Goal: Task Accomplishment & Management: Complete application form

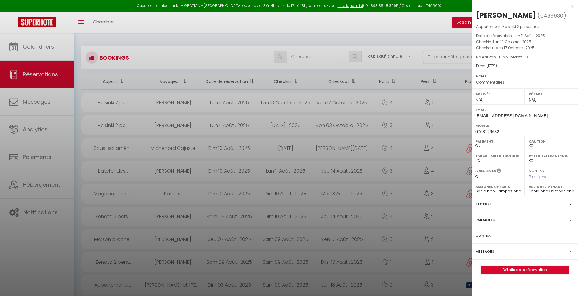
select select "not_cancelled"
select select "KO"
select select "0"
select select "23572"
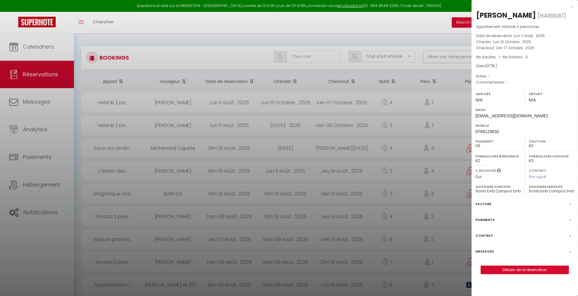
select select "23572"
drag, startPoint x: 138, startPoint y: 108, endPoint x: 77, endPoint y: 97, distance: 62.5
click at [138, 107] on div at bounding box center [289, 148] width 578 height 296
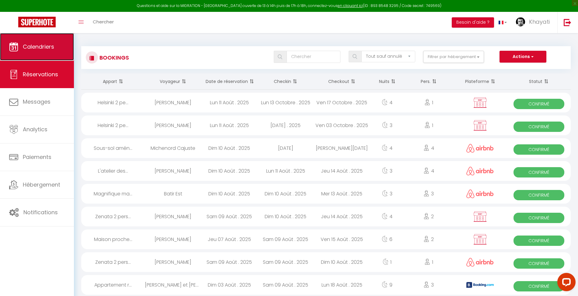
click at [36, 53] on link "Calendriers" at bounding box center [37, 46] width 74 height 27
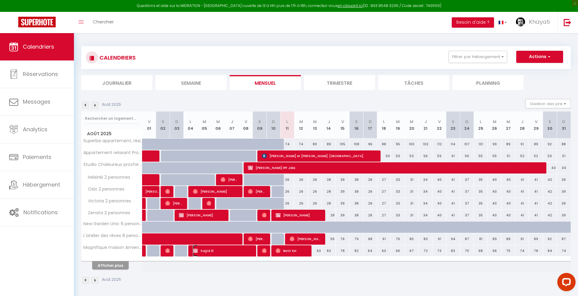
click at [214, 252] on span "Sajjid El" at bounding box center [222, 251] width 59 height 12
select select "OK"
select select "KO"
select select "0"
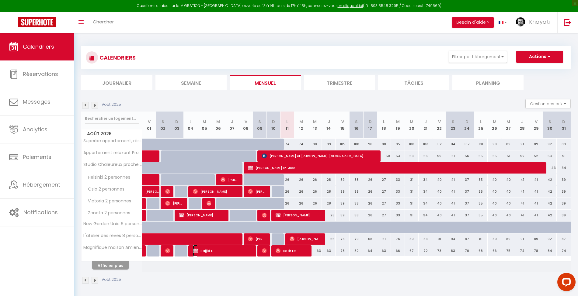
select select "1"
select select
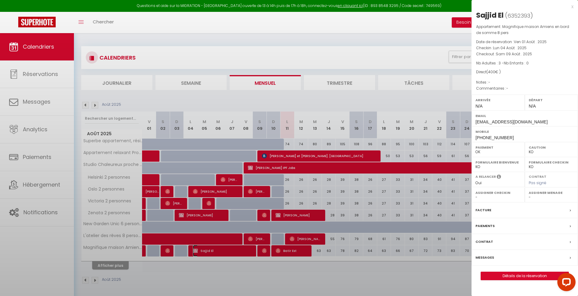
select select "23572"
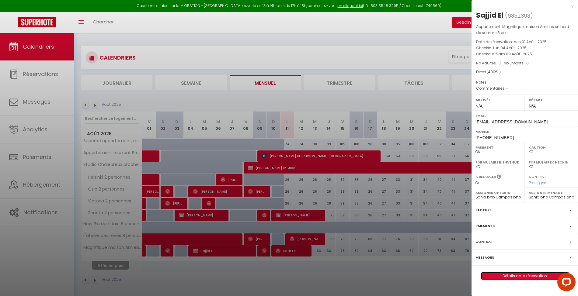
click at [521, 279] on link "Détails de la réservation" at bounding box center [525, 276] width 88 height 8
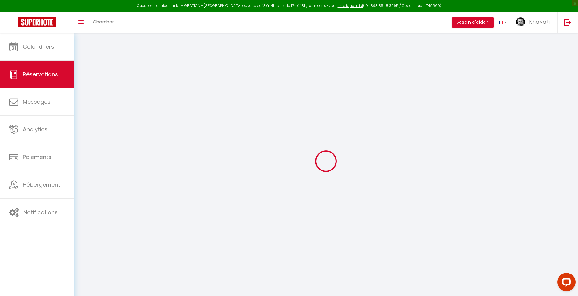
type input "[DEMOGRAPHIC_DATA]"
type input "El"
type input "[EMAIL_ADDRESS][DOMAIN_NAME]"
type input "[PHONE_NUMBER]"
select select "FR"
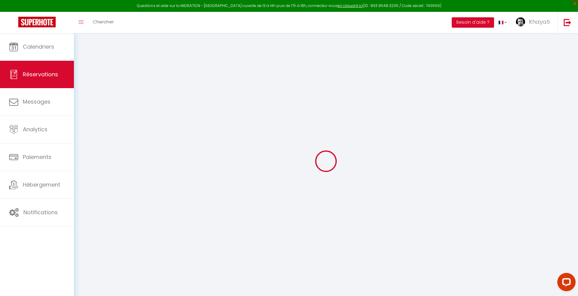
select select "18977"
select select "1"
type input "Lun 04 Août 2025"
select select
type input "Sam 09 Août 2025"
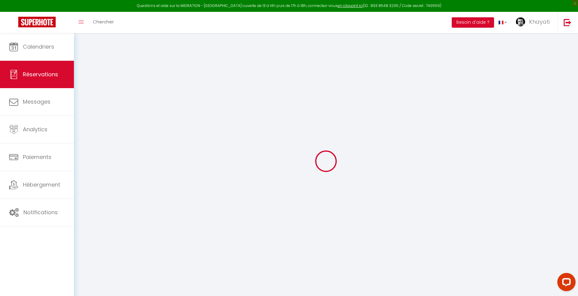
select select
type input "3"
select select "12"
select select
type input "400"
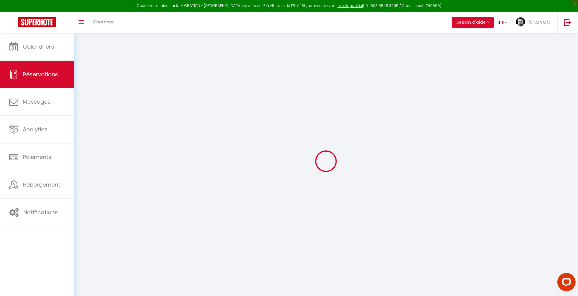
checkbox input "false"
type input "0"
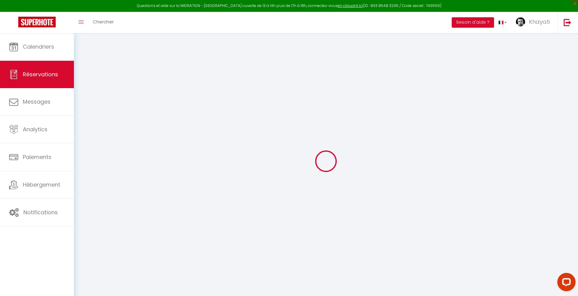
select select
select select "14"
checkbox input "false"
select select
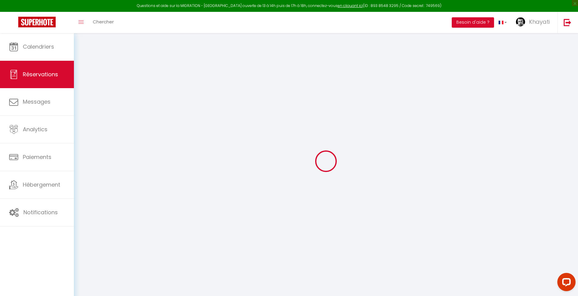
select select
checkbox input "false"
select select
checkbox input "false"
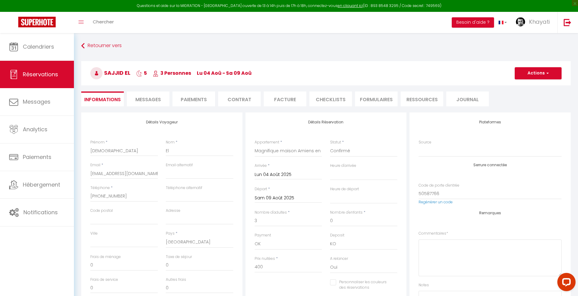
select select
checkbox input "false"
select select
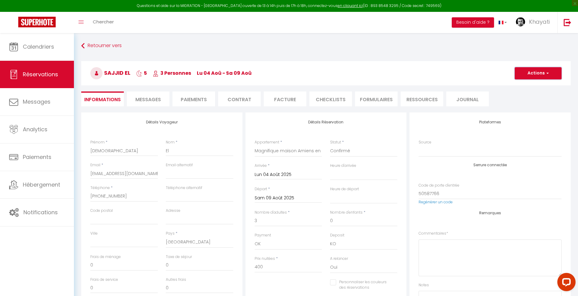
click at [545, 78] on button "Actions" at bounding box center [538, 73] width 47 height 12
click at [532, 95] on link "Dupliquer" at bounding box center [532, 95] width 48 height 8
select select
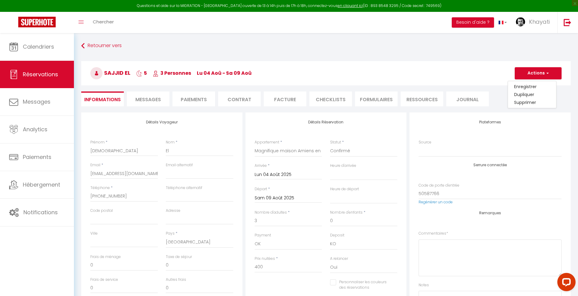
select select
checkbox input "false"
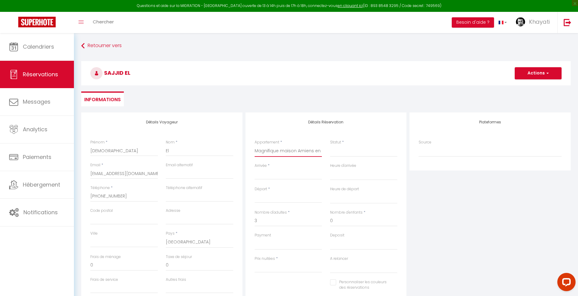
click at [319, 153] on select "Superbe appartement, résidence privée avec parking 6 pers Magnifique maison Ami…" at bounding box center [289, 151] width 68 height 12
select select "18976"
click at [255, 145] on select "Superbe appartement, résidence privée avec parking 6 pers Magnifique maison Ami…" at bounding box center [289, 151] width 68 height 12
click at [345, 154] on select "Confirmé Non Confirmé [PERSON_NAME] par le voyageur No Show Request" at bounding box center [364, 151] width 68 height 12
select select
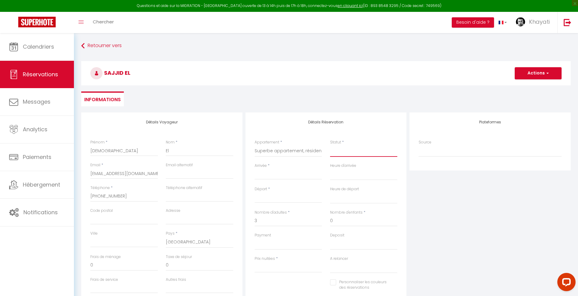
select select
type input "0"
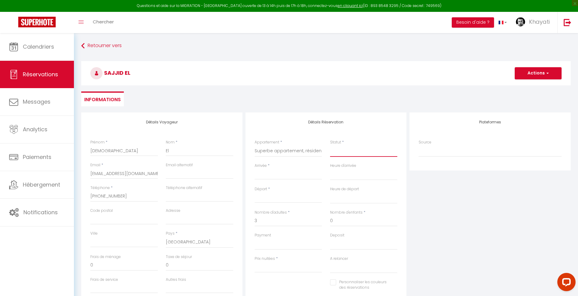
select select
checkbox input "false"
select select "1"
click at [330, 145] on select "Confirmé Non Confirmé [PERSON_NAME] par le voyageur No Show Request" at bounding box center [364, 151] width 68 height 12
select select
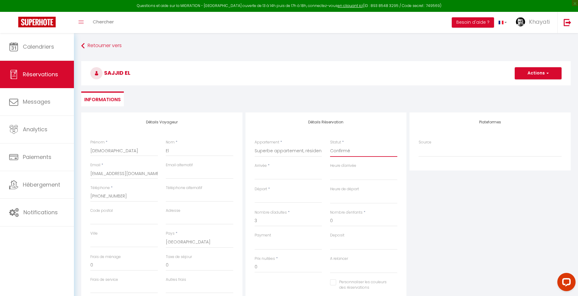
select select
checkbox input "false"
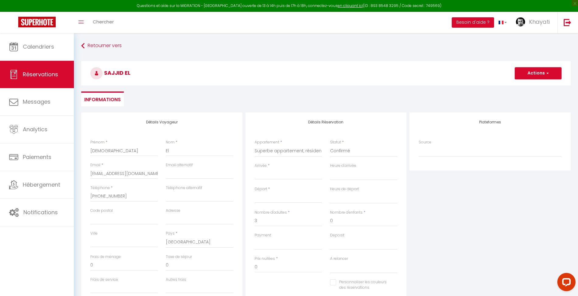
click at [296, 180] on div "Arrivée * < [DATE] > Dim Lun Mar Mer Jeu Ven Sam 1 2 3 4 5 6 7 8 9 10 11 12 13 …" at bounding box center [288, 174] width 75 height 23
click at [298, 176] on input "Arrivée" at bounding box center [289, 175] width 68 height 8
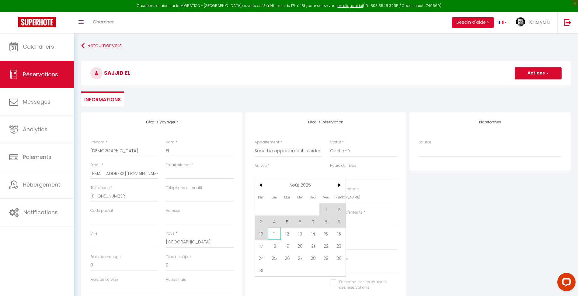
click at [274, 235] on span "11" at bounding box center [274, 234] width 13 height 12
type input "Lun 11 Août 2025"
select select
type input "[DATE]"
select select
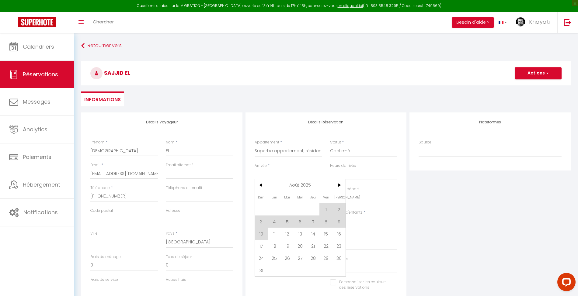
select select
checkbox input "false"
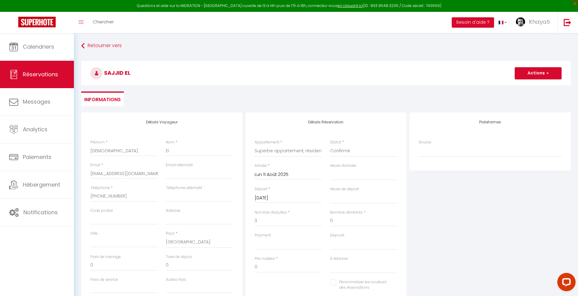
select select
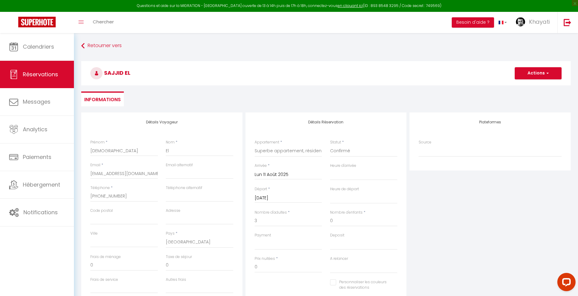
checkbox input "false"
click at [281, 197] on input "[DATE]" at bounding box center [289, 198] width 68 height 8
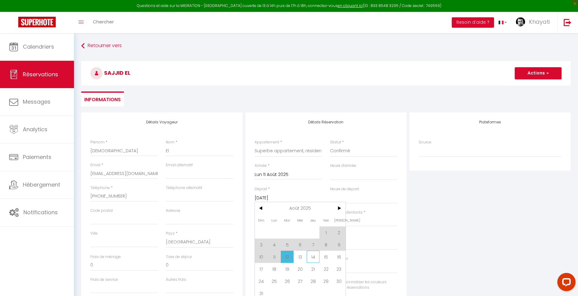
click at [314, 256] on span "14" at bounding box center [313, 257] width 13 height 12
select select
type input "[DEMOGRAPHIC_DATA][DATE]"
select select
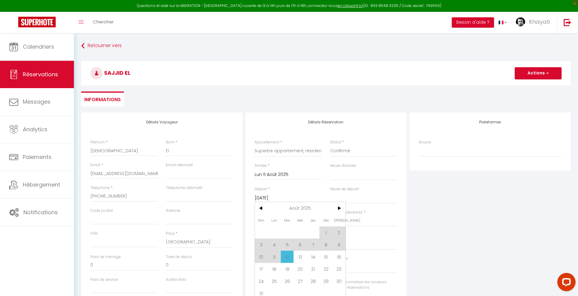
select select
checkbox input "false"
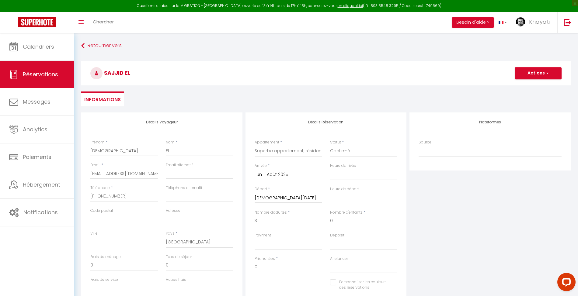
type input "60"
type input "11.43"
select select
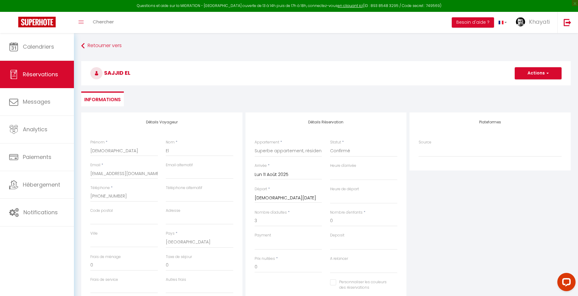
select select
type input "228"
select select
checkbox input "false"
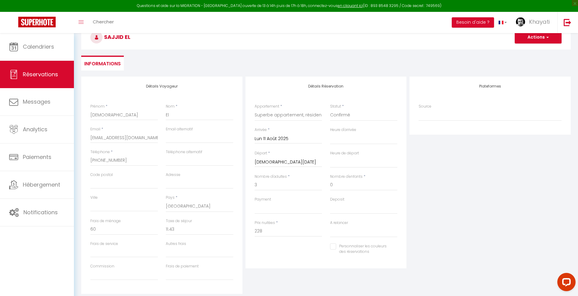
scroll to position [36, 0]
click at [302, 184] on input "3" at bounding box center [289, 185] width 68 height 11
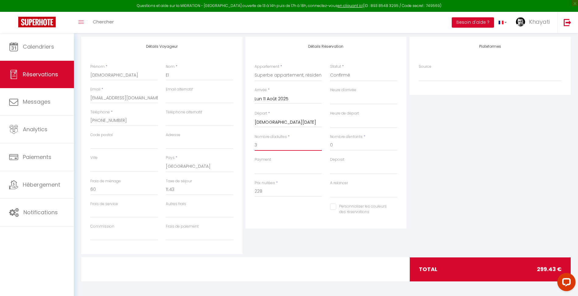
scroll to position [76, 0]
click at [347, 147] on input "0" at bounding box center [364, 145] width 68 height 11
drag, startPoint x: 276, startPoint y: 192, endPoint x: 241, endPoint y: 193, distance: 35.0
click at [241, 193] on div "Détails Voyageur Prénom * Sajjid Nom * El Email * [EMAIL_ADDRESS][DOMAIN_NAME] …" at bounding box center [326, 144] width 492 height 217
click at [286, 192] on input "400" at bounding box center [289, 191] width 68 height 11
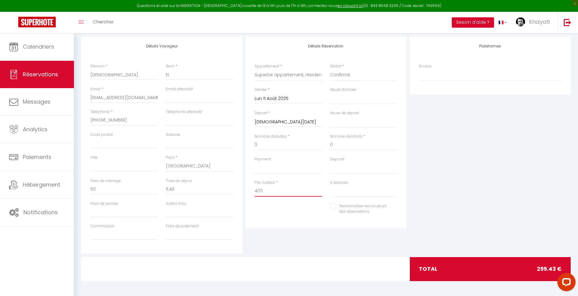
type input "400"
click at [210, 193] on input "11.43" at bounding box center [200, 189] width 68 height 11
type input "0"
select select
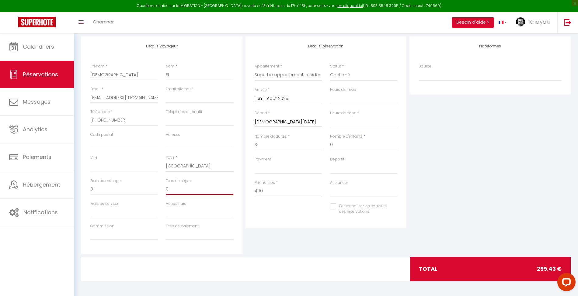
select select
checkbox input "false"
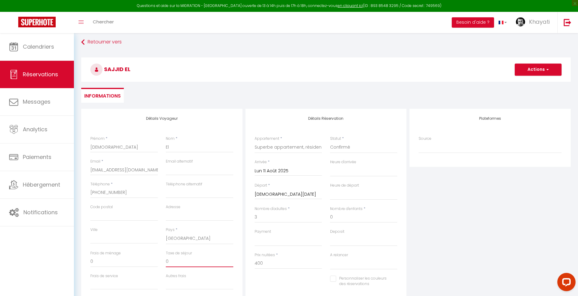
scroll to position [0, 0]
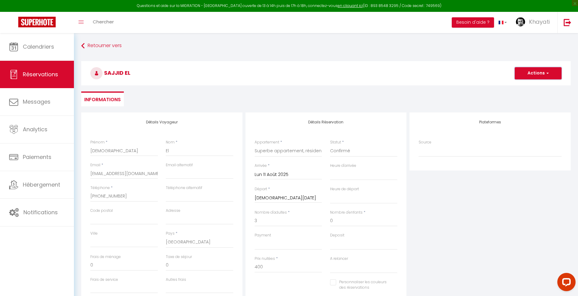
click at [522, 75] on button "Actions" at bounding box center [538, 73] width 47 height 12
click at [520, 90] on link "Enregistrer" at bounding box center [532, 87] width 48 height 8
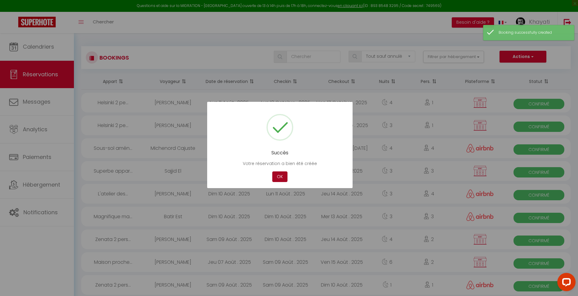
click at [285, 177] on button "OK" at bounding box center [279, 177] width 15 height 11
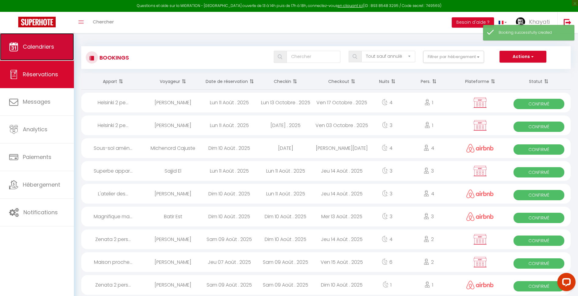
click at [43, 55] on link "Calendriers" at bounding box center [37, 46] width 74 height 27
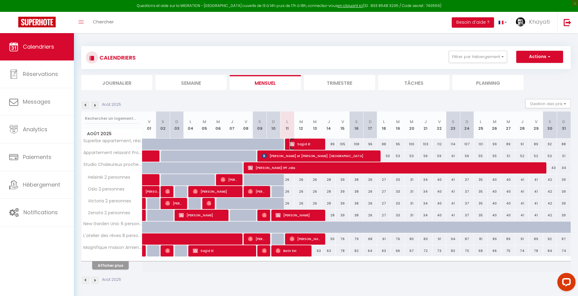
click at [299, 143] on span "Sajjid El" at bounding box center [306, 144] width 32 height 12
select select "OK"
select select "KO"
select select "0"
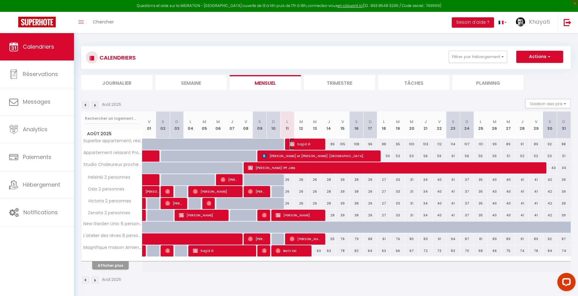
select select "1"
select select
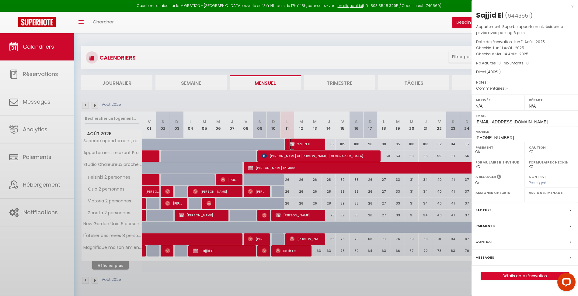
select select "23572"
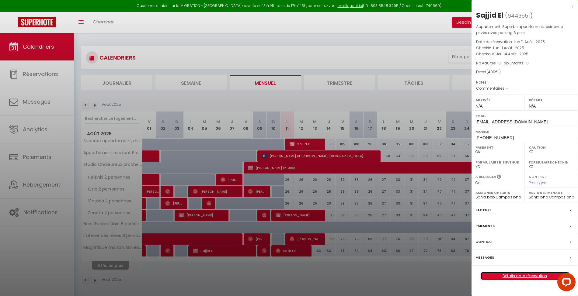
click at [512, 277] on link "Détails de la réservation" at bounding box center [525, 276] width 88 height 8
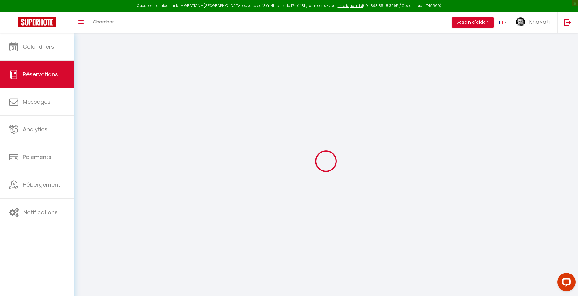
type input "[DEMOGRAPHIC_DATA]"
type input "El"
type input "[EMAIL_ADDRESS][DOMAIN_NAME]"
type input "[PHONE_NUMBER]"
select select "FR"
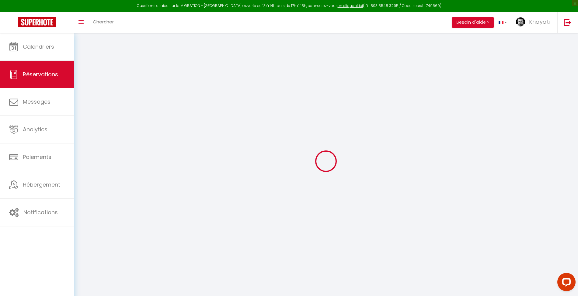
select select "18976"
select select "1"
type input "Lun 11 Août 2025"
select select
type input "[DEMOGRAPHIC_DATA][DATE]"
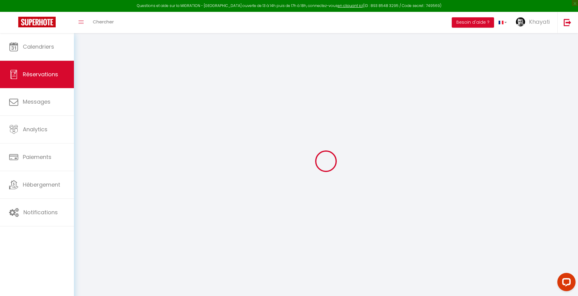
select select
type input "3"
select select "12"
select select
type input "400"
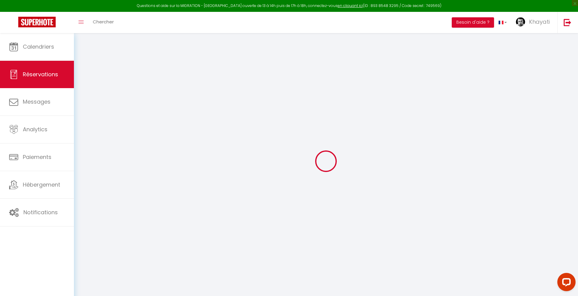
checkbox input "false"
type input "0"
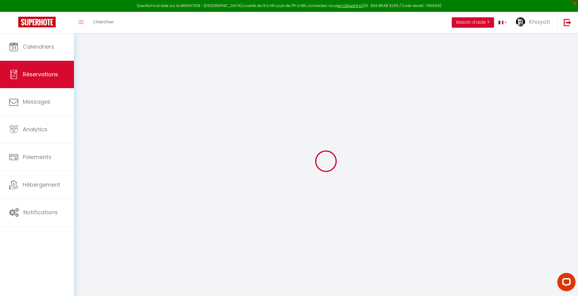
select select
select select "14"
checkbox input "false"
select select
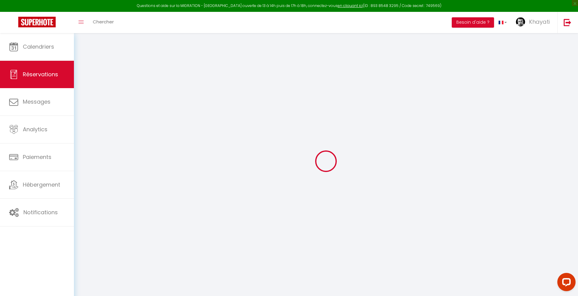
select select
checkbox input "false"
select select
checkbox input "false"
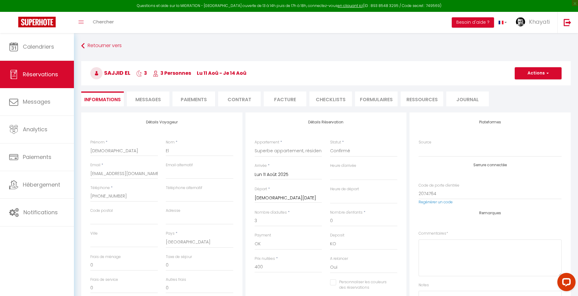
select select
checkbox input "false"
select select
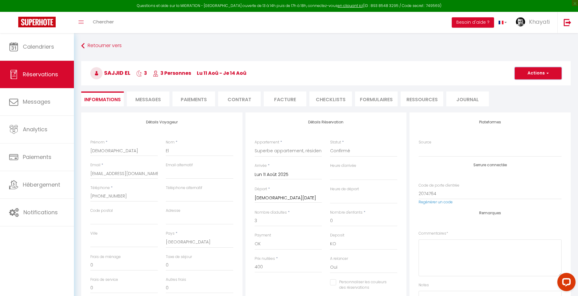
click at [520, 75] on button "Actions" at bounding box center [538, 73] width 47 height 12
click at [524, 94] on link "Dupliquer" at bounding box center [532, 95] width 48 height 8
select select
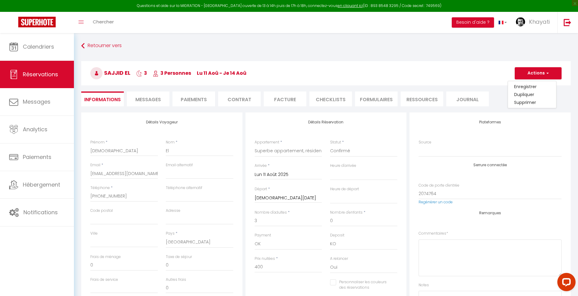
select select
checkbox input "false"
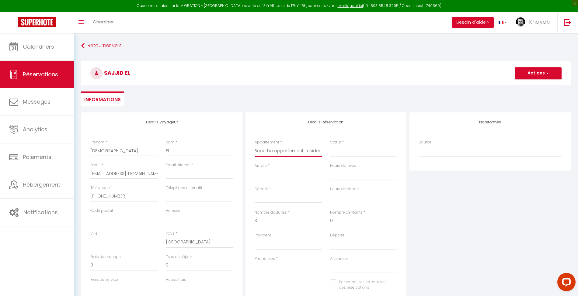
click at [280, 149] on select "Superbe appartement, résidence privée avec parking 6 pers Magnifique maison Ami…" at bounding box center [289, 151] width 68 height 12
select select "42337"
click at [255, 145] on select "Superbe appartement, résidence privée avec parking 6 pers Magnifique maison Ami…" at bounding box center [289, 151] width 68 height 12
select select
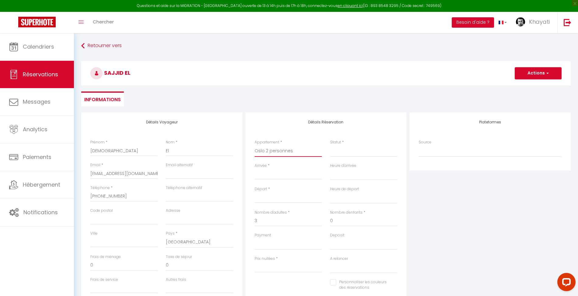
select select
type input "0"
select select
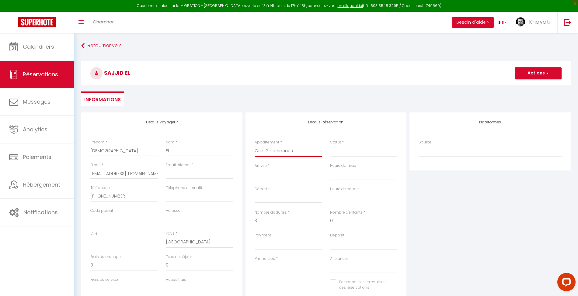
checkbox input "false"
click at [266, 224] on input "3" at bounding box center [289, 221] width 68 height 11
select select
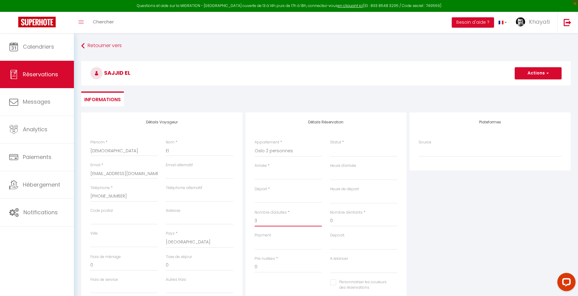
select select
checkbox input "false"
select select
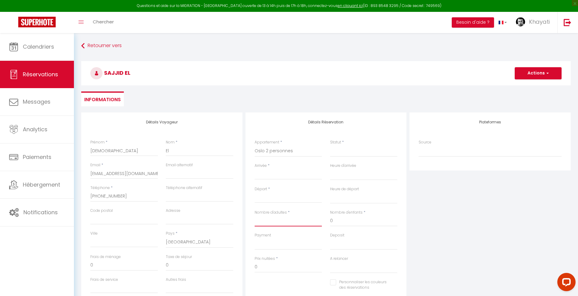
select select
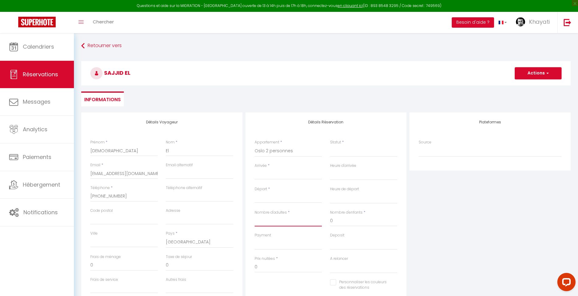
checkbox input "false"
type input "1"
click at [276, 175] on input "Arrivée" at bounding box center [289, 175] width 68 height 8
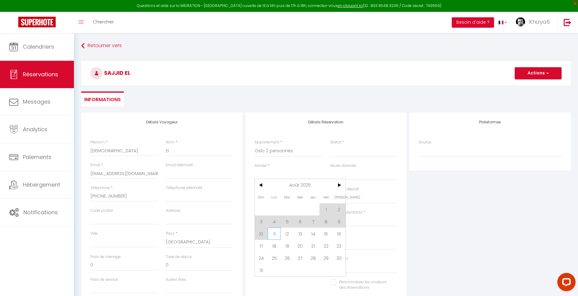
click at [277, 232] on span "11" at bounding box center [274, 234] width 13 height 12
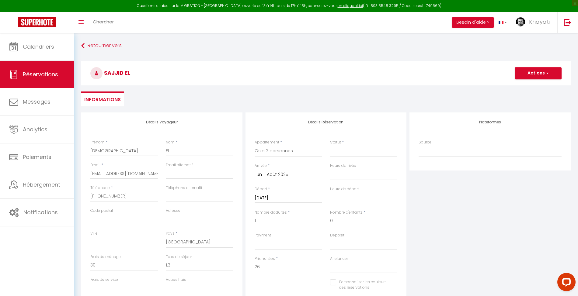
click at [279, 201] on input "[DATE]" at bounding box center [289, 198] width 68 height 8
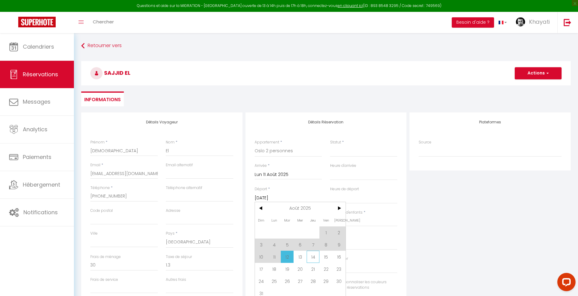
click at [309, 256] on span "14" at bounding box center [313, 257] width 13 height 12
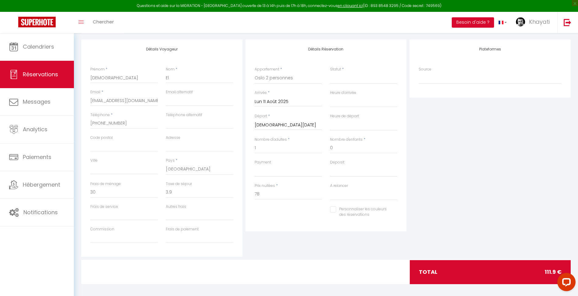
scroll to position [76, 0]
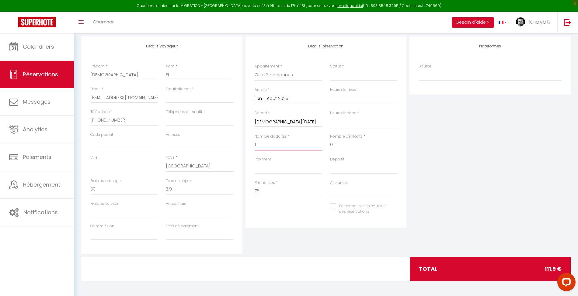
drag, startPoint x: 279, startPoint y: 147, endPoint x: 262, endPoint y: 150, distance: 17.2
click at [262, 150] on input "1" at bounding box center [289, 145] width 68 height 11
drag, startPoint x: 270, startPoint y: 191, endPoint x: 244, endPoint y: 192, distance: 26.2
click at [244, 192] on div "Détails Réservation Appartement * Superbe appartement, résidence privée avec pa…" at bounding box center [326, 144] width 164 height 217
click at [194, 193] on input "3.9" at bounding box center [200, 189] width 68 height 11
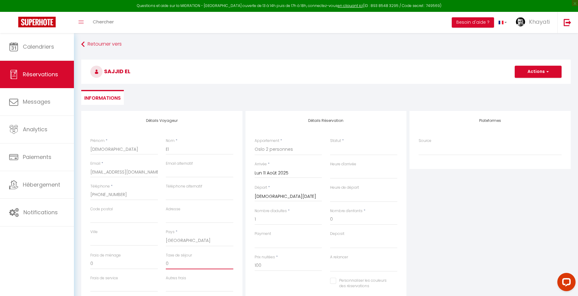
scroll to position [0, 0]
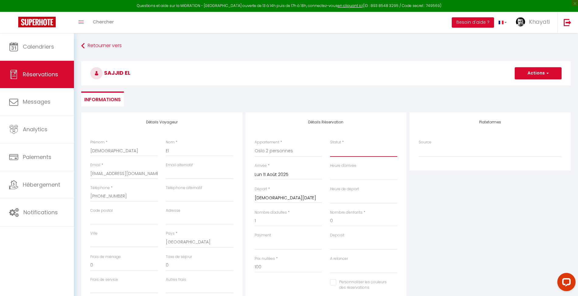
click at [360, 156] on select "Confirmé Non Confirmé [PERSON_NAME] par le voyageur No Show Request" at bounding box center [364, 151] width 68 height 12
click at [330, 145] on select "Confirmé Non Confirmé [PERSON_NAME] par le voyageur No Show Request" at bounding box center [364, 151] width 68 height 12
click at [522, 69] on button "Actions" at bounding box center [538, 73] width 47 height 12
click at [519, 87] on link "Enregistrer" at bounding box center [532, 87] width 48 height 8
